Goal: Task Accomplishment & Management: Complete application form

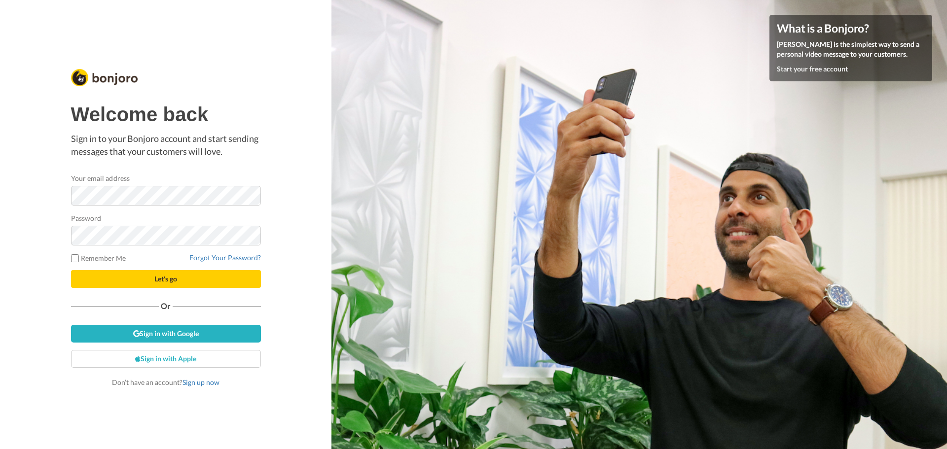
click at [98, 258] on label "Remember Me" at bounding box center [98, 258] width 55 height 10
click at [149, 283] on button "Let's go" at bounding box center [166, 279] width 190 height 18
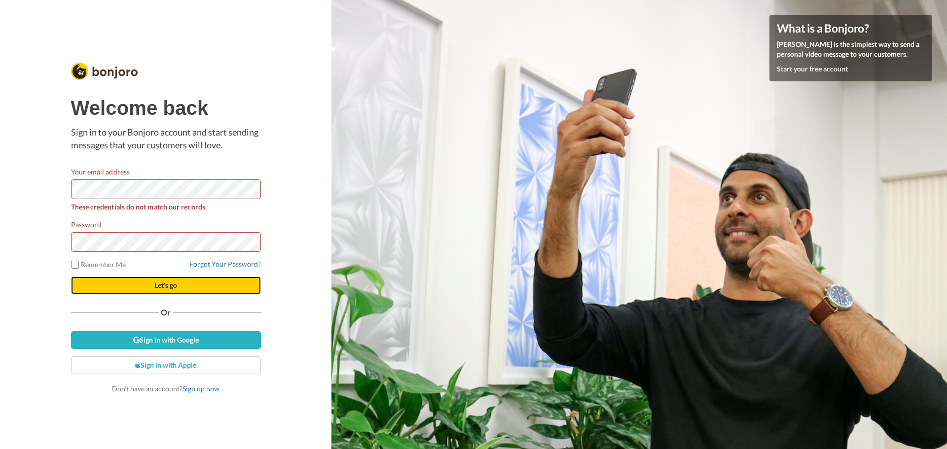
click at [137, 282] on button "Let's go" at bounding box center [166, 286] width 190 height 18
click at [71, 277] on button "Let's go" at bounding box center [166, 286] width 190 height 18
